Goal: Entertainment & Leisure: Browse casually

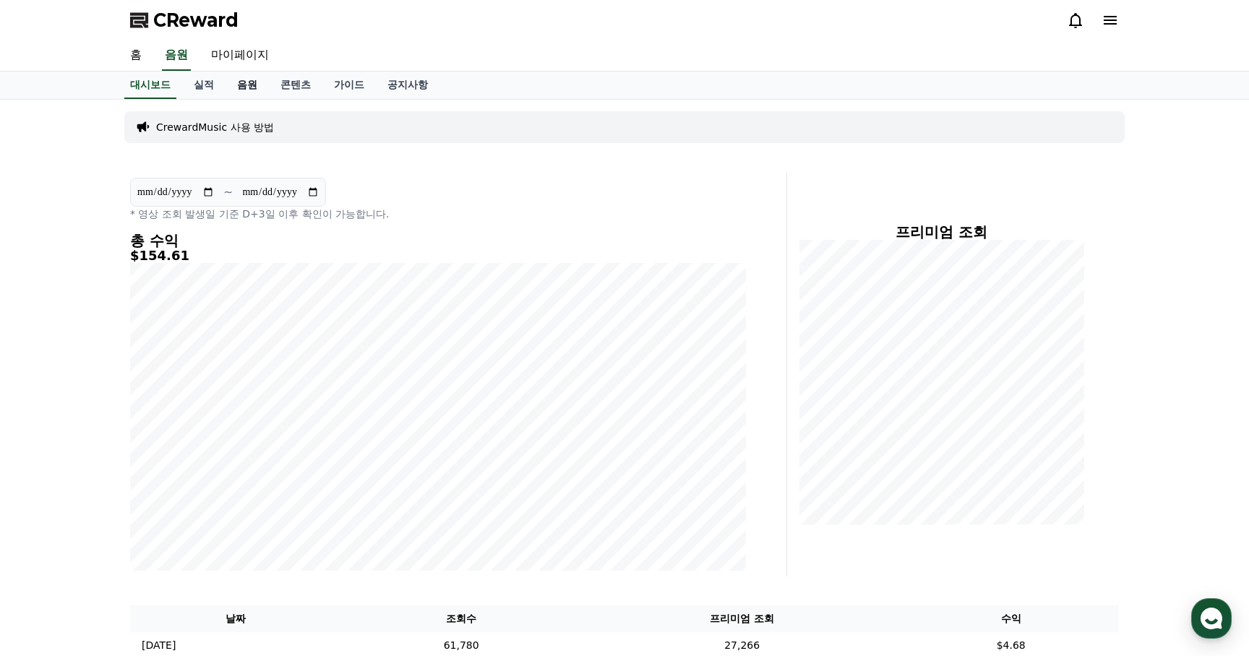
click at [241, 85] on link "음원" at bounding box center [246, 85] width 43 height 27
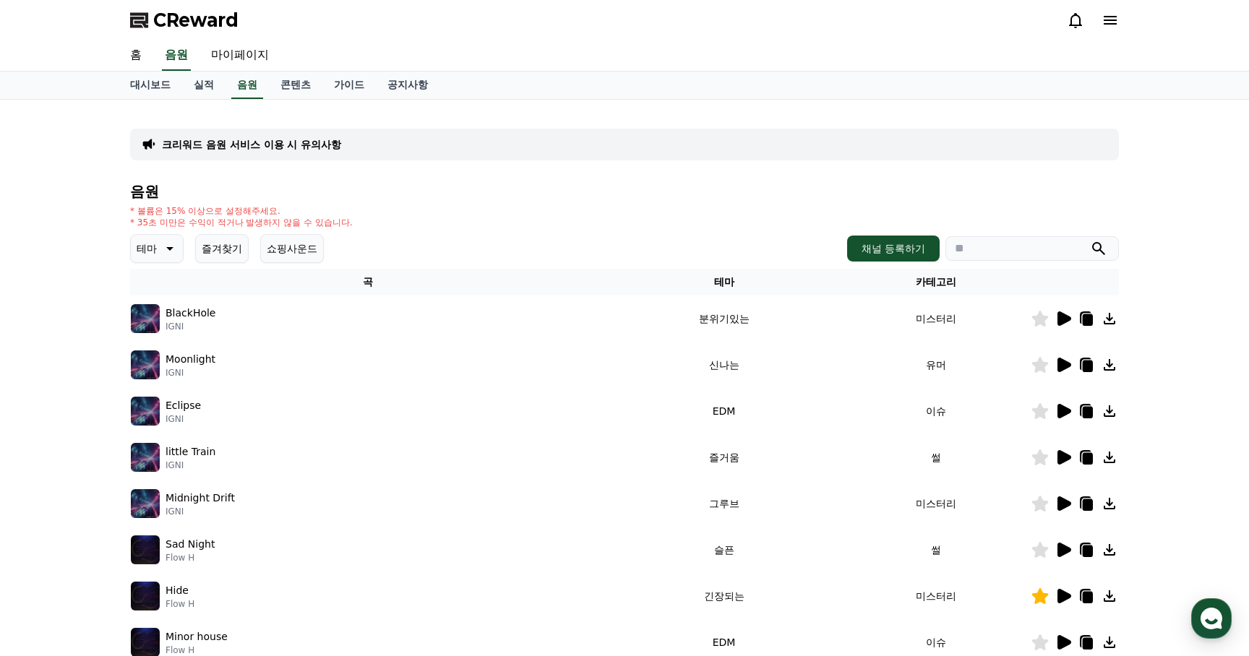
click at [164, 244] on icon at bounding box center [168, 248] width 17 height 17
click at [161, 393] on button "어두운" at bounding box center [153, 400] width 42 height 32
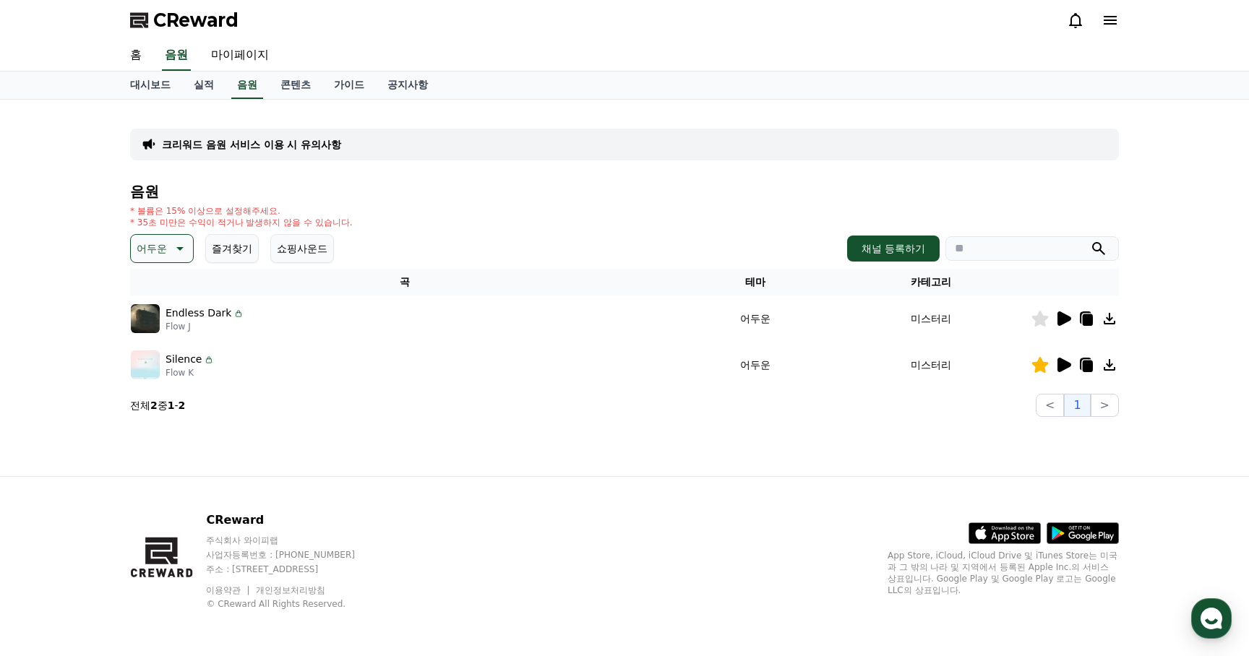
click at [1062, 314] on icon at bounding box center [1064, 318] width 14 height 14
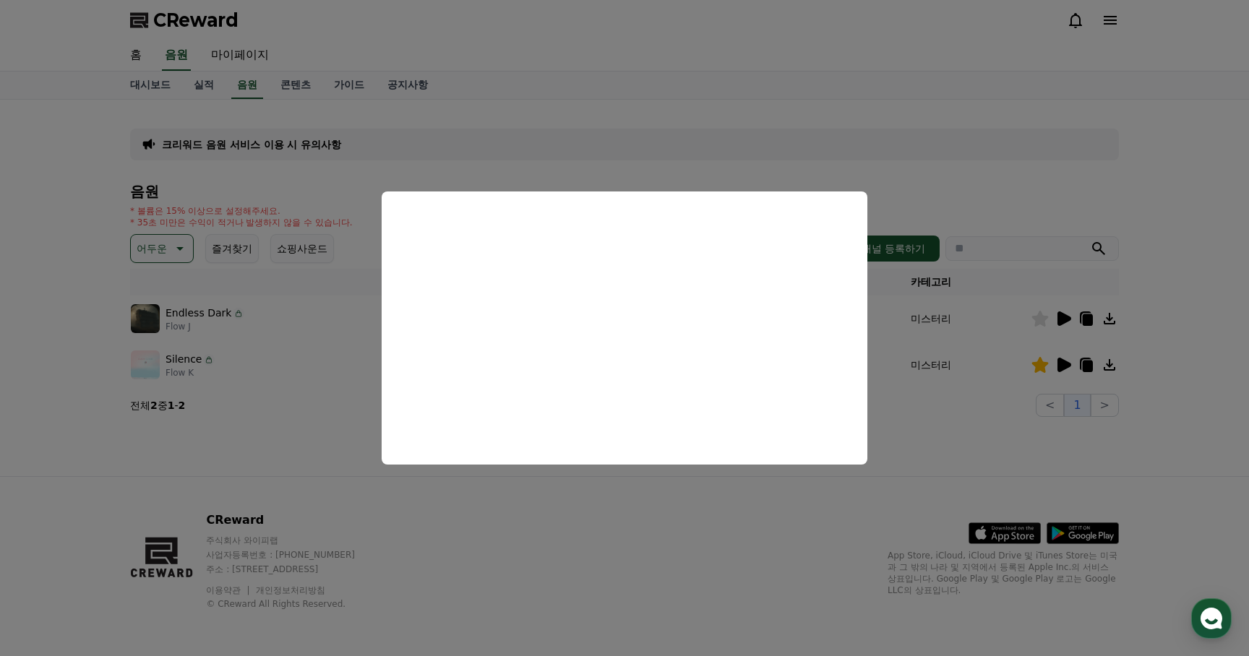
click at [510, 578] on button "close modal" at bounding box center [624, 328] width 1249 height 656
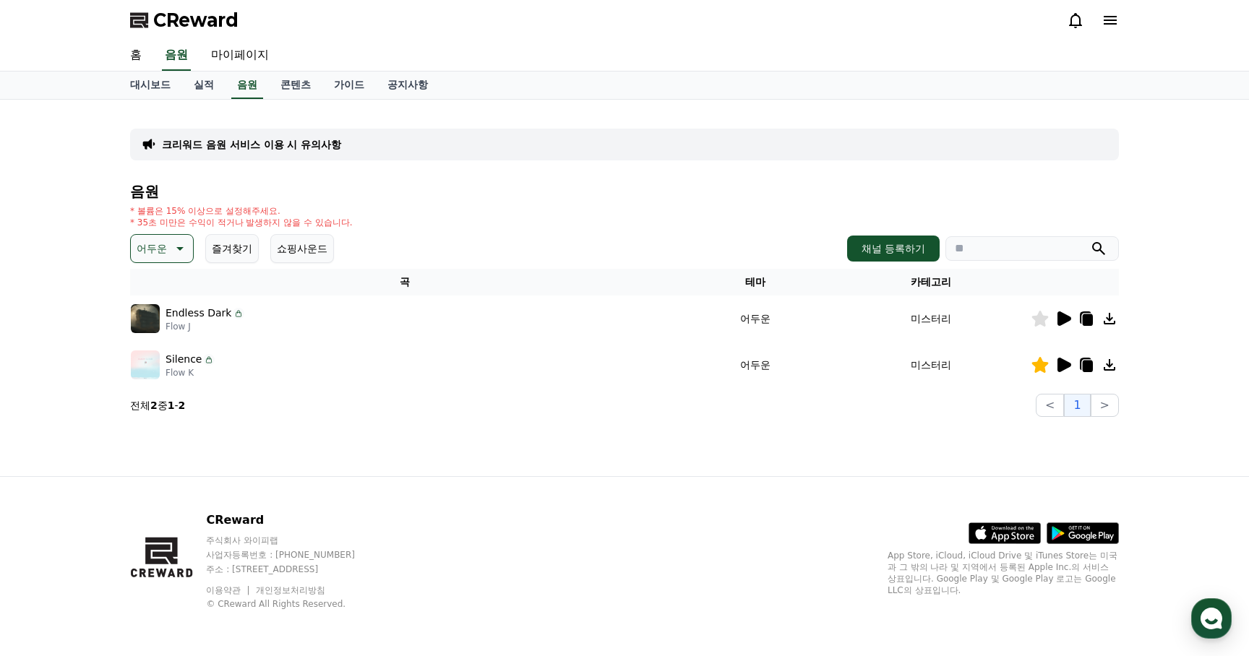
click at [162, 246] on p "어두운" at bounding box center [152, 248] width 30 height 20
click at [158, 330] on button "웅장한" at bounding box center [153, 329] width 42 height 32
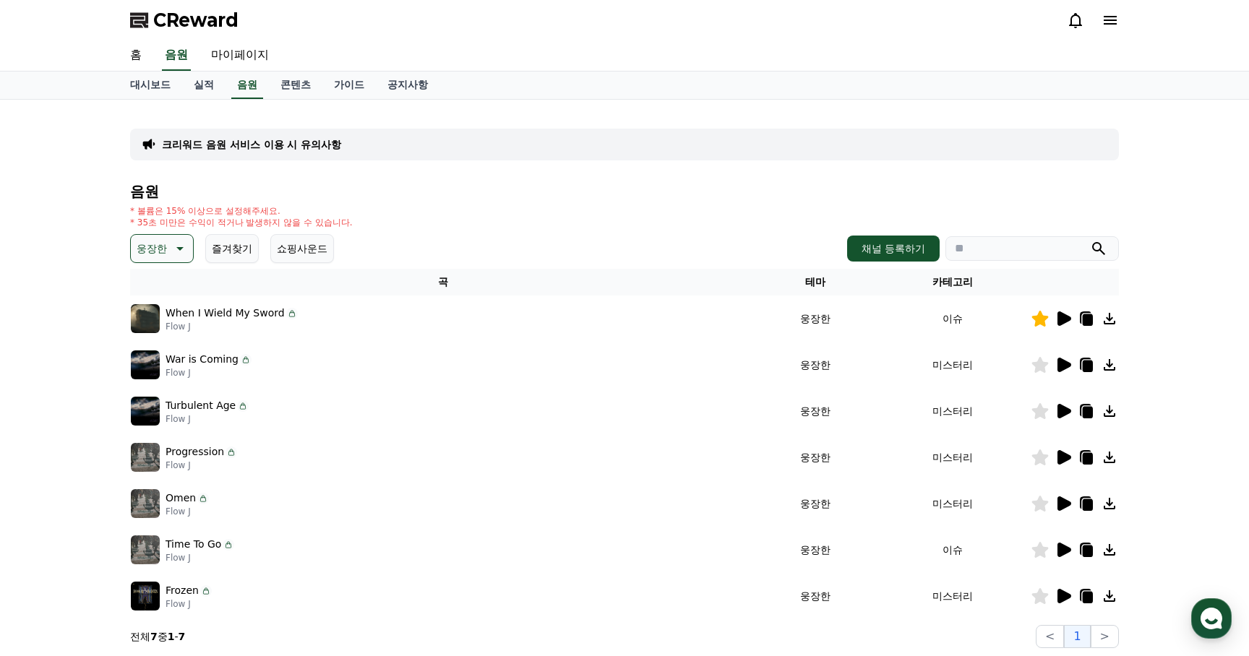
click at [1062, 364] on icon at bounding box center [1064, 365] width 14 height 14
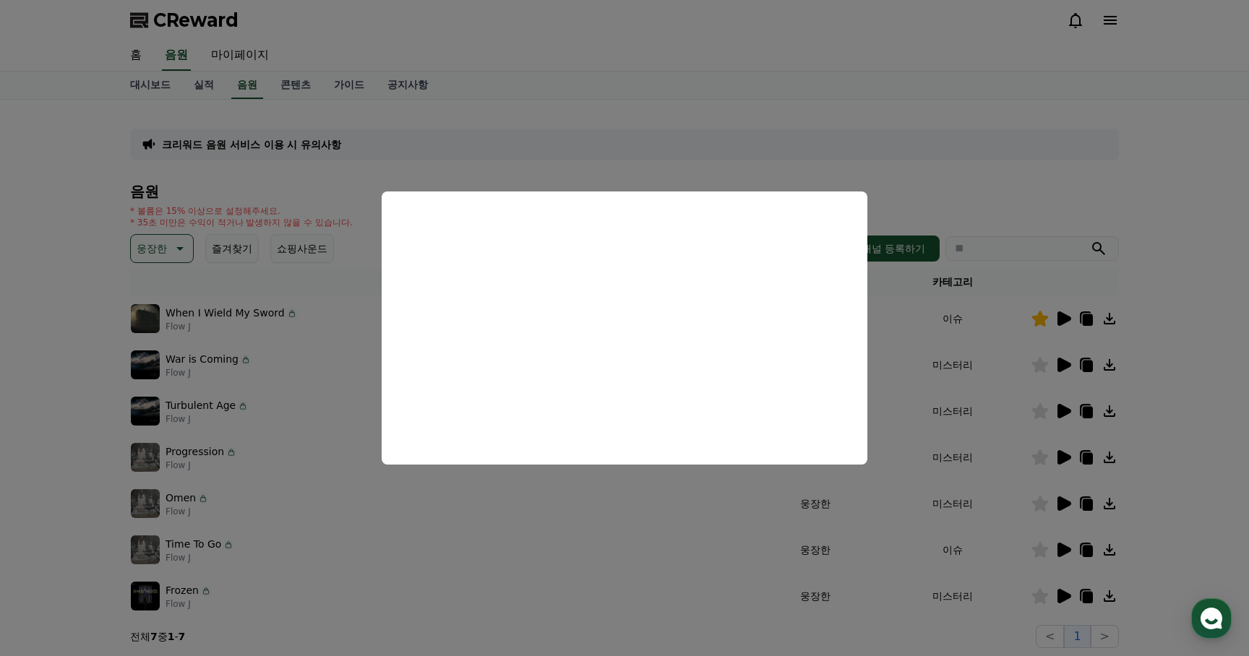
click at [718, 152] on button "close modal" at bounding box center [624, 328] width 1249 height 656
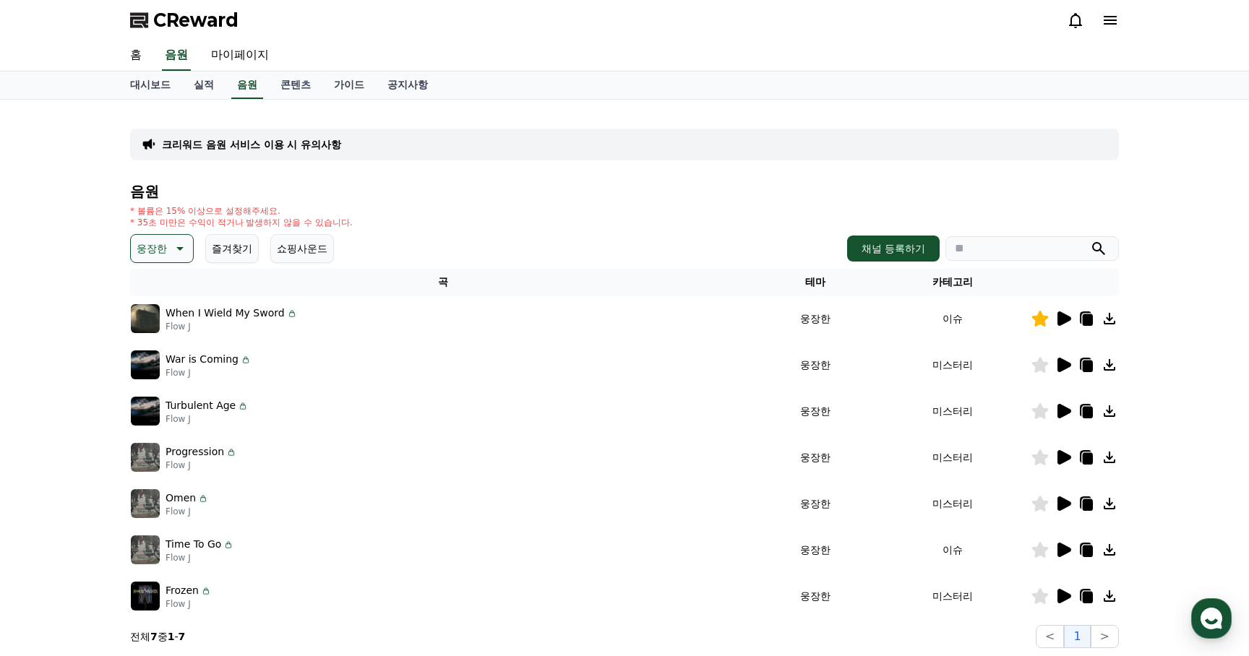
click at [371, 216] on div "* 볼륨은 15% 이상으로 설정해주세요. * 35초 미만은 수익이 적거나 발생하지 않을 수 있습니다." at bounding box center [624, 216] width 989 height 23
click at [1059, 455] on icon at bounding box center [1064, 457] width 14 height 14
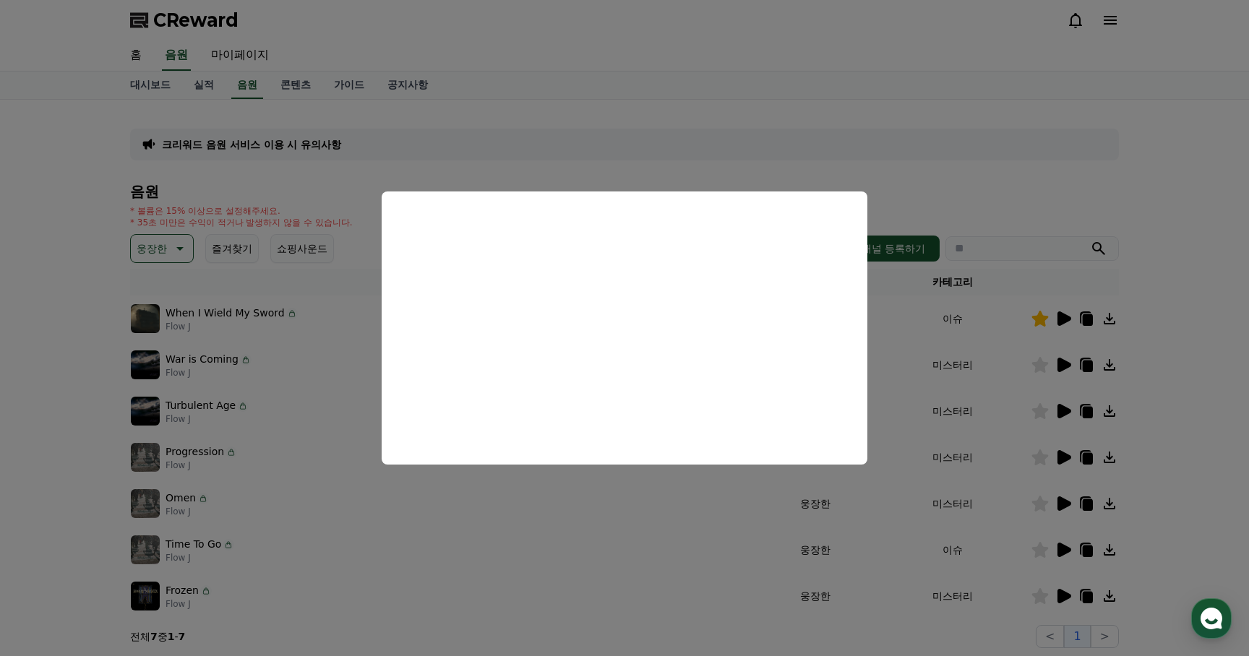
click at [906, 179] on button "close modal" at bounding box center [624, 328] width 1249 height 656
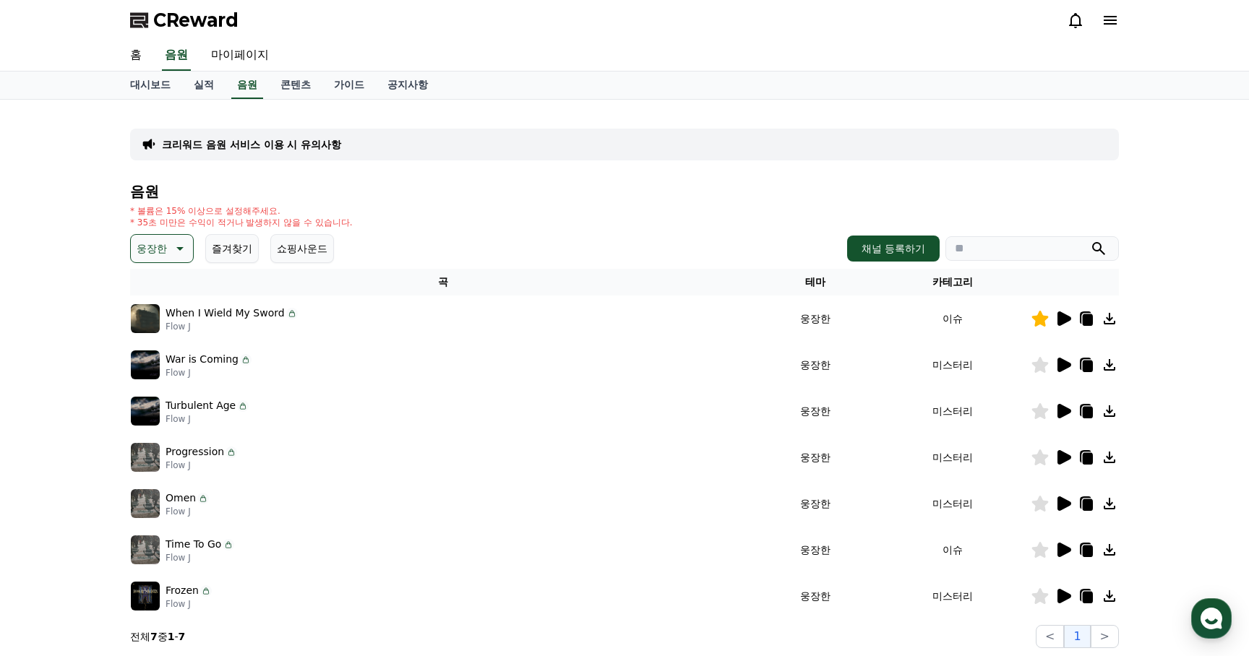
click at [1064, 553] on icon at bounding box center [1064, 550] width 14 height 14
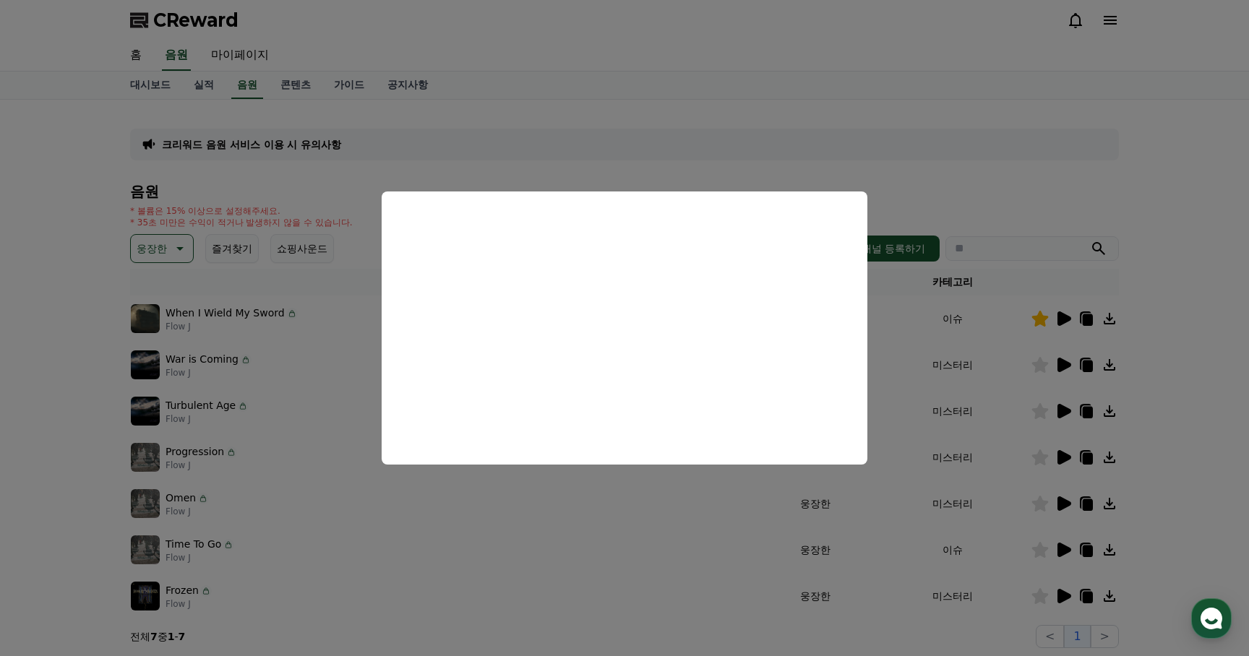
click at [994, 199] on button "close modal" at bounding box center [624, 328] width 1249 height 656
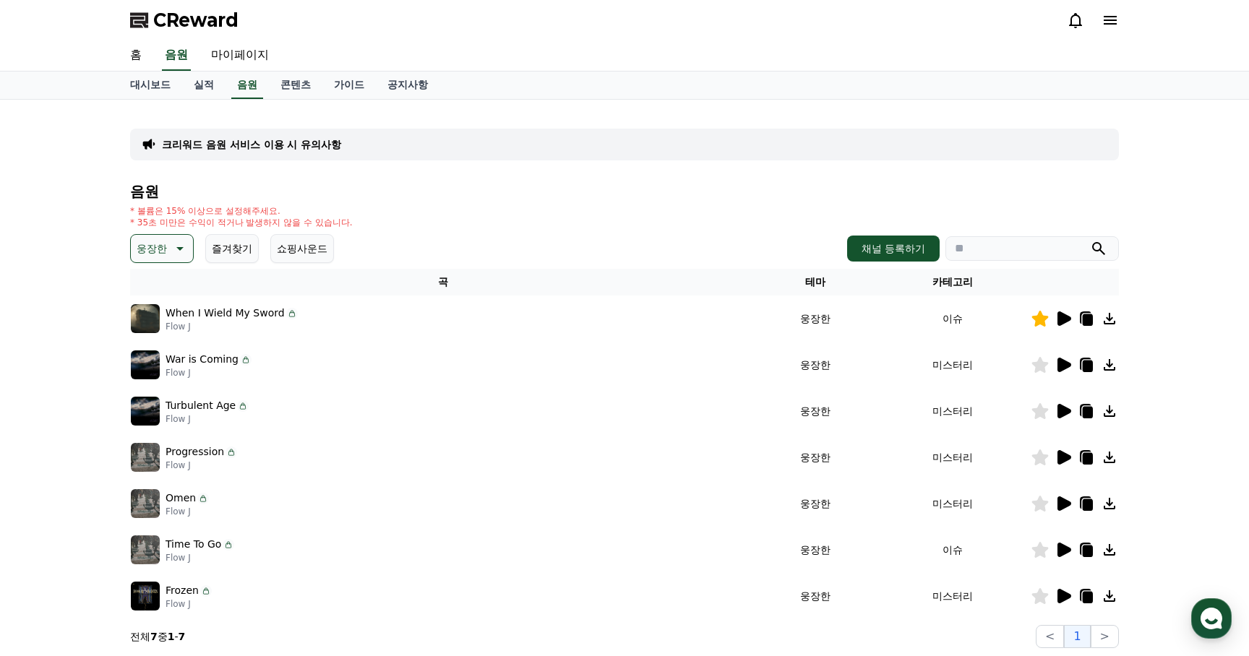
click at [163, 248] on button "웅장한" at bounding box center [162, 248] width 64 height 29
click at [168, 366] on button "긴장되는" at bounding box center [158, 368] width 52 height 32
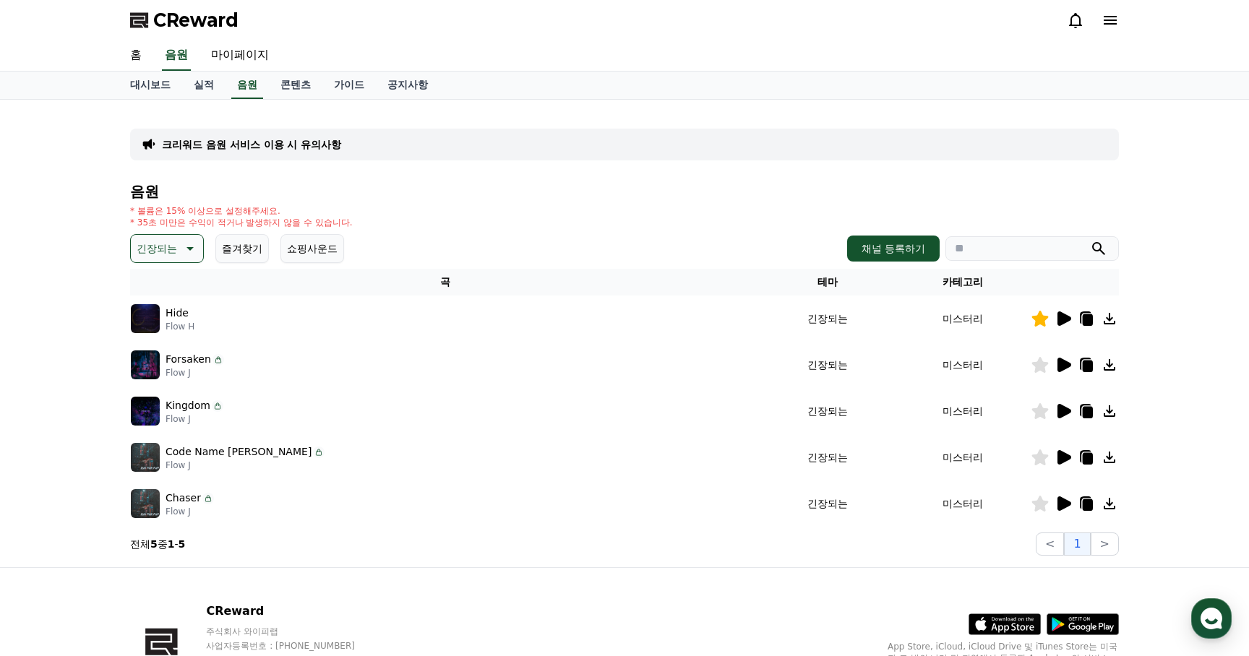
click at [1069, 366] on icon at bounding box center [1064, 365] width 14 height 14
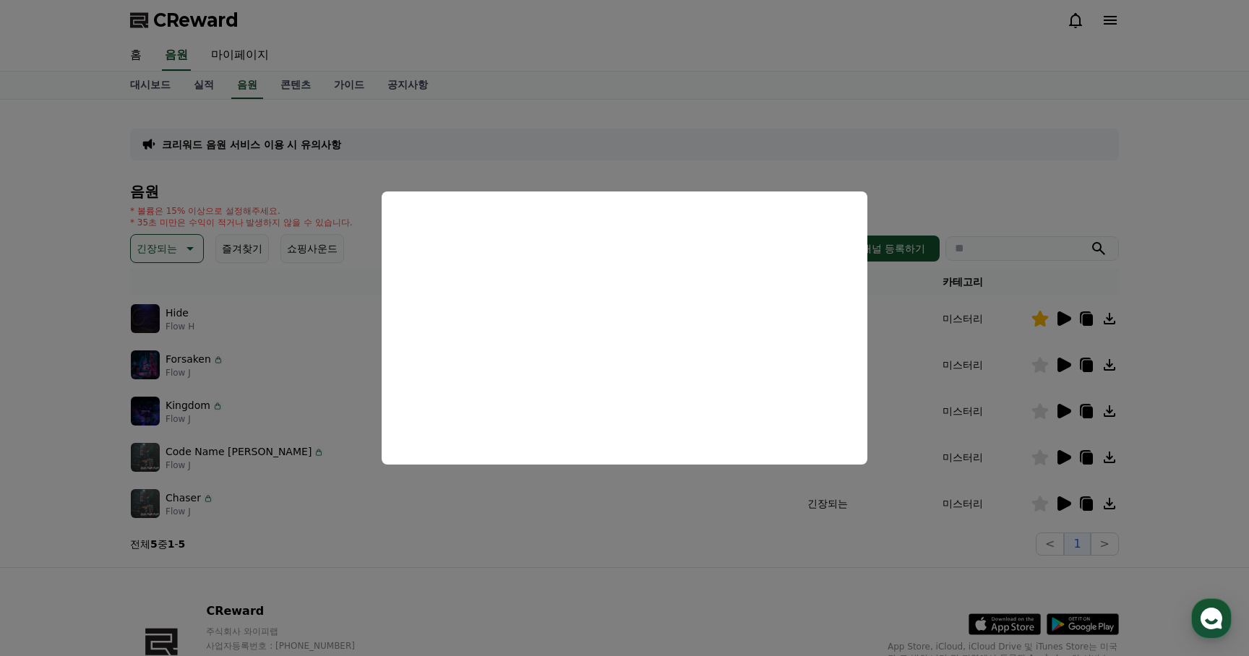
click at [496, 525] on button "close modal" at bounding box center [624, 328] width 1249 height 656
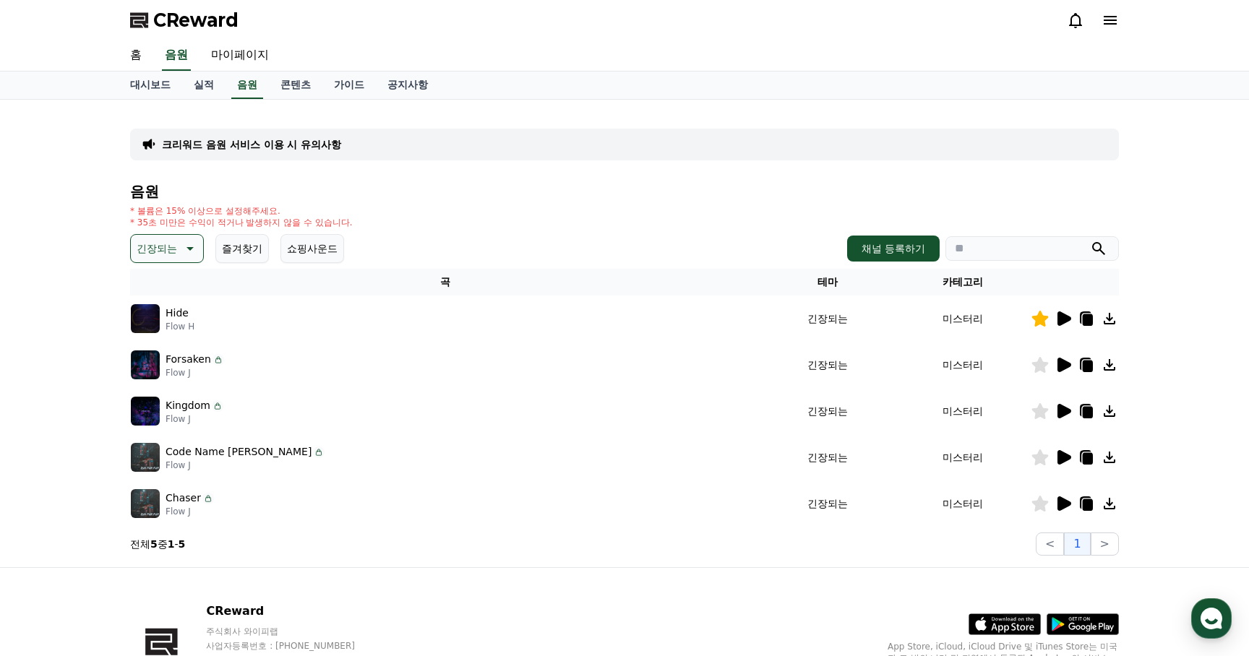
click at [1061, 409] on icon at bounding box center [1064, 411] width 14 height 14
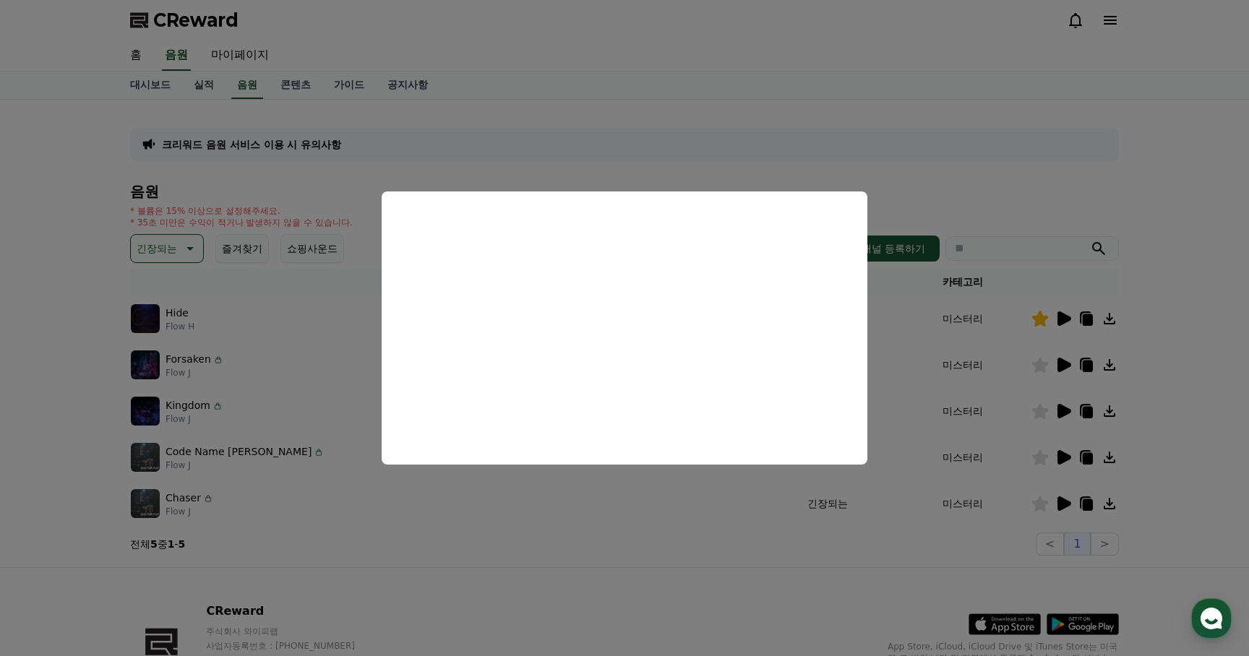
click at [947, 495] on button "close modal" at bounding box center [624, 328] width 1249 height 656
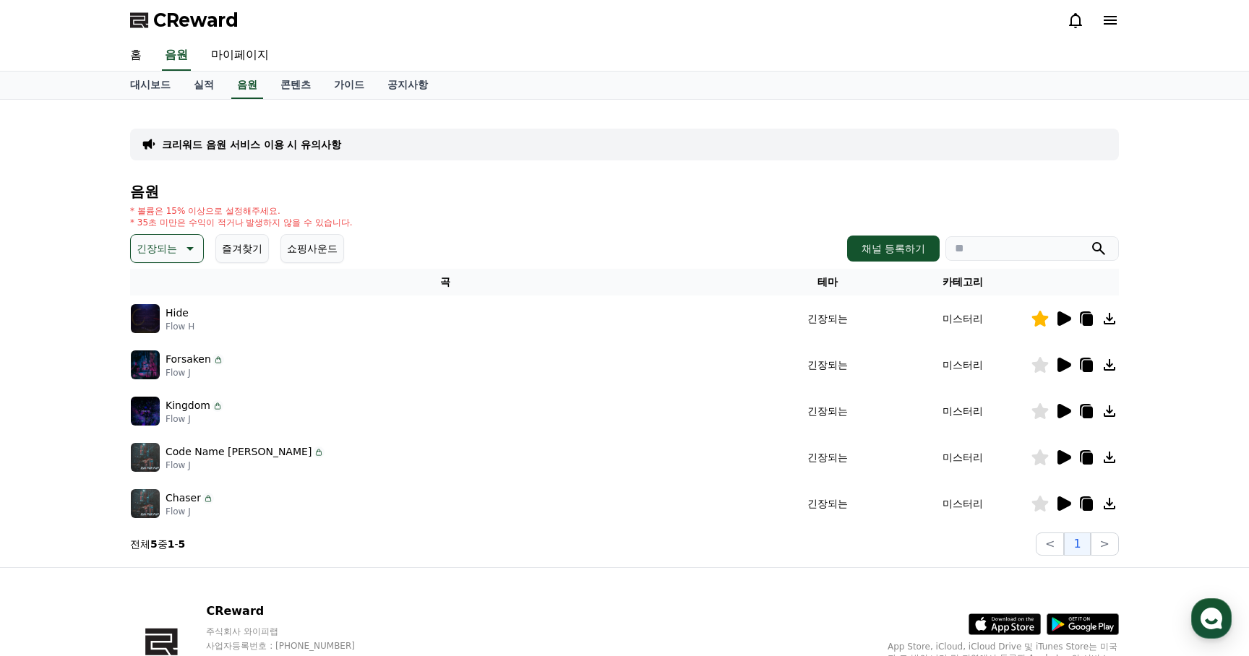
click at [1063, 457] on icon at bounding box center [1064, 457] width 14 height 14
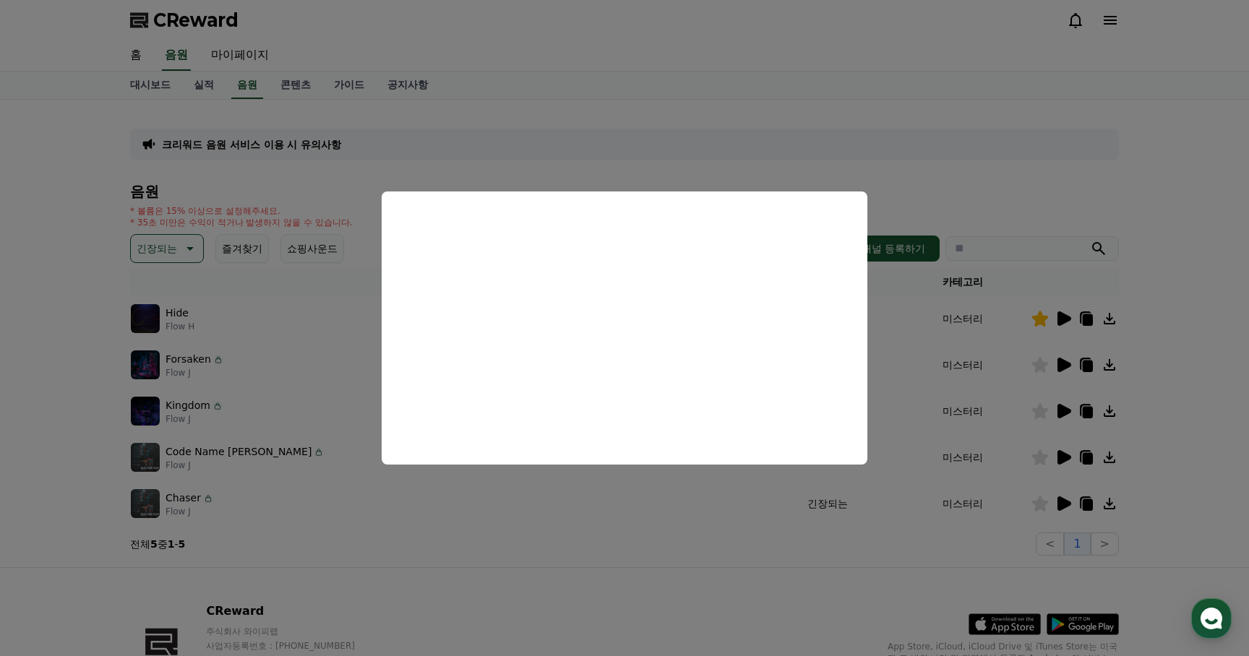
click at [1062, 504] on button "close modal" at bounding box center [624, 328] width 1249 height 656
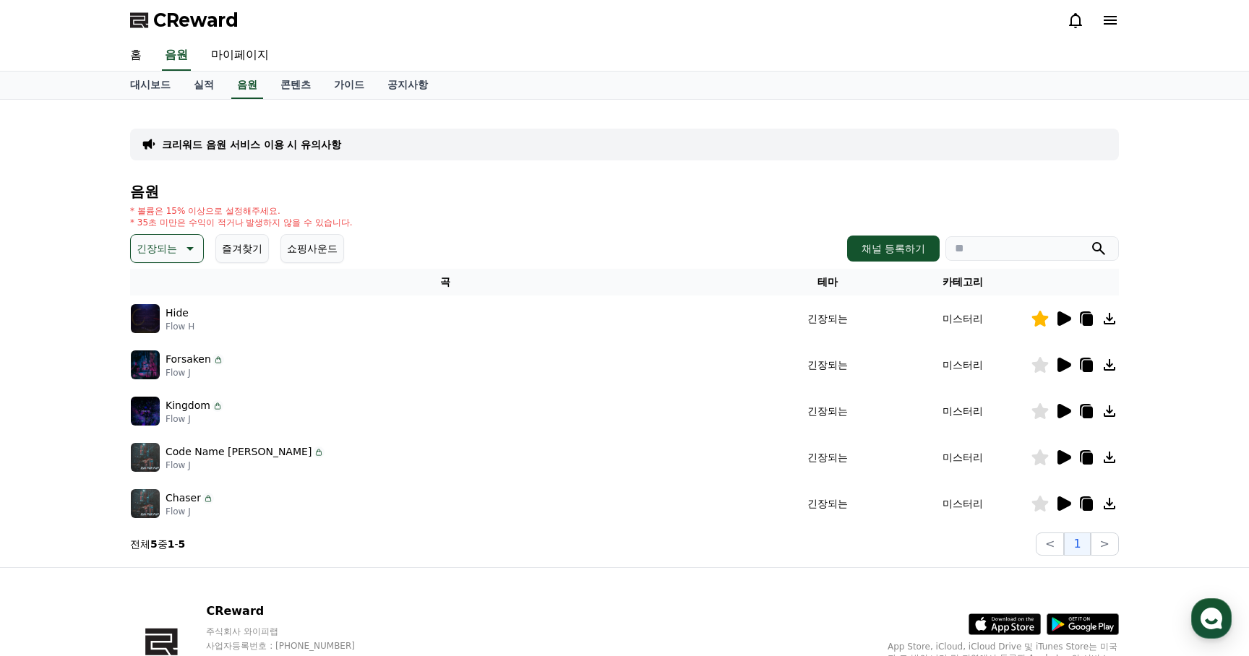
click at [1062, 504] on icon at bounding box center [1064, 503] width 14 height 14
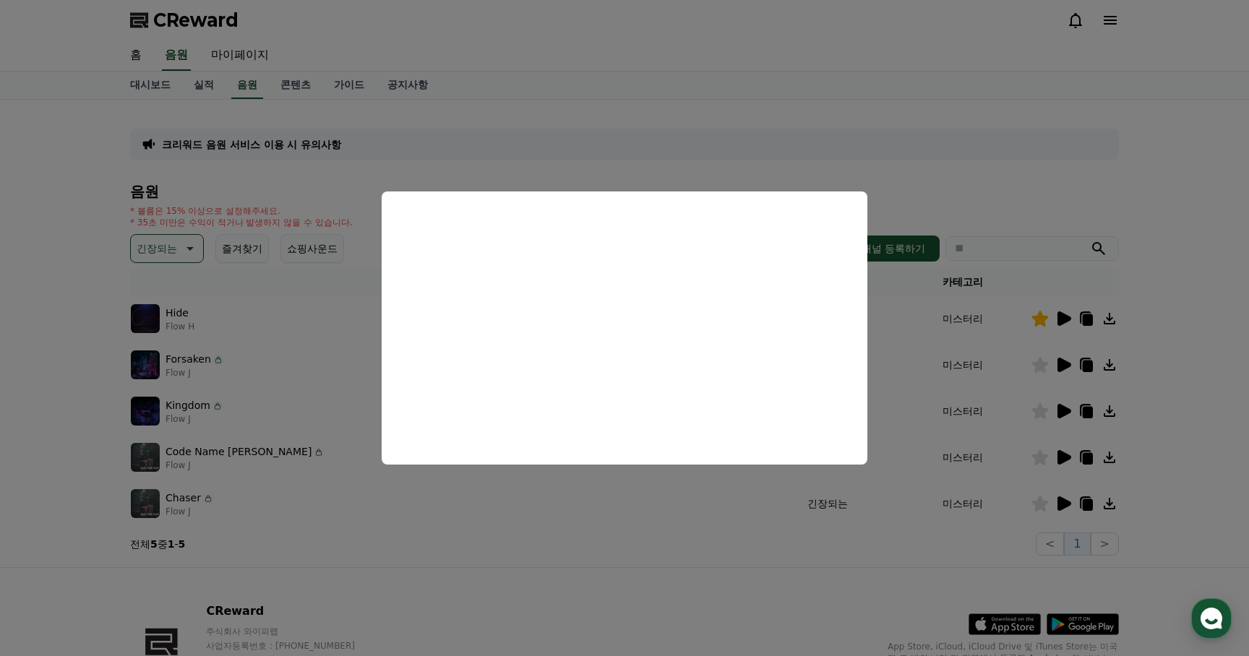
click at [835, 160] on button "close modal" at bounding box center [624, 328] width 1249 height 656
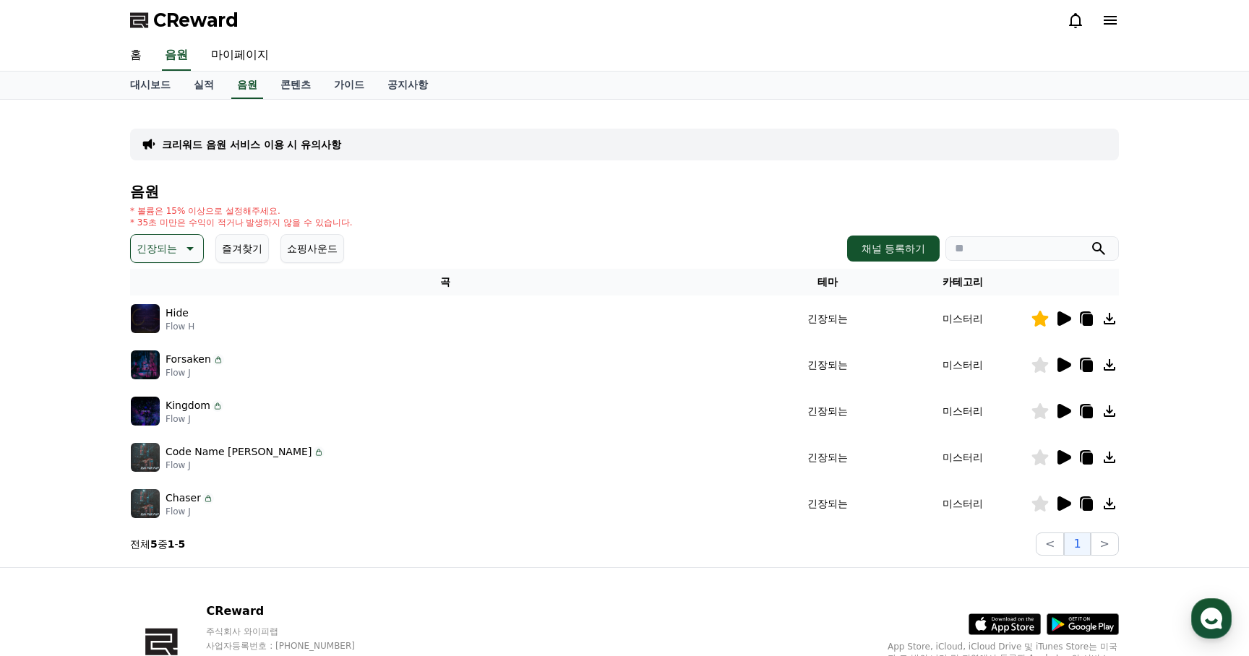
click at [923, 186] on h4 "음원" at bounding box center [624, 192] width 989 height 16
